Goal: Register for event/course

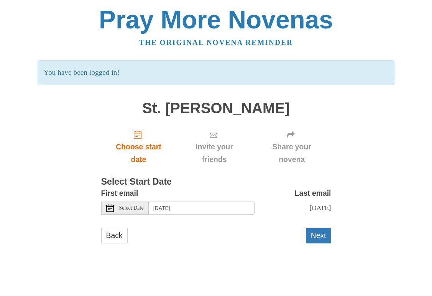
click at [135, 207] on span "Select Date" at bounding box center [131, 207] width 25 height 5
click at [322, 235] on button "Next" at bounding box center [318, 235] width 25 height 16
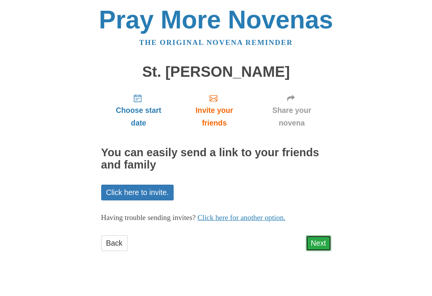
click at [328, 242] on link "Next" at bounding box center [318, 243] width 25 height 16
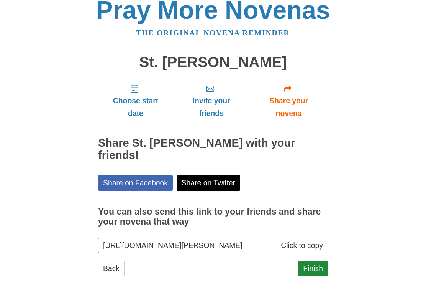
scroll to position [12, 0]
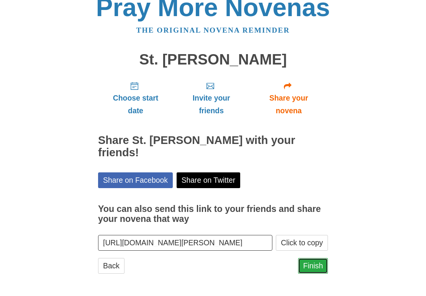
click at [309, 270] on link "Finish" at bounding box center [313, 266] width 30 height 16
